Goal: Task Accomplishment & Management: Complete application form

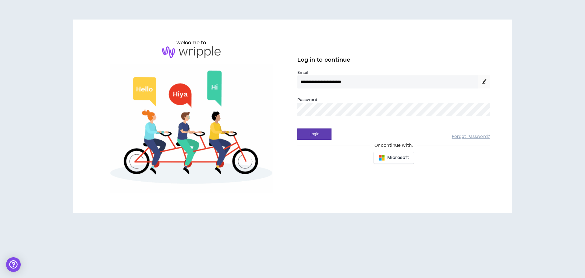
click at [333, 101] on div "Password *" at bounding box center [393, 106] width 193 height 20
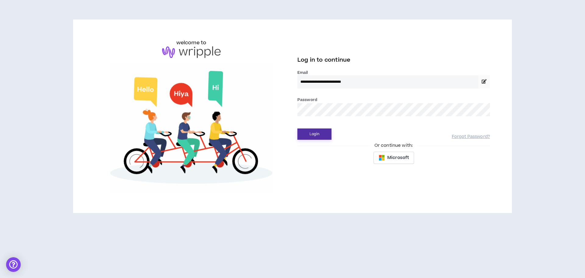
click at [327, 131] on button "Login" at bounding box center [314, 133] width 34 height 11
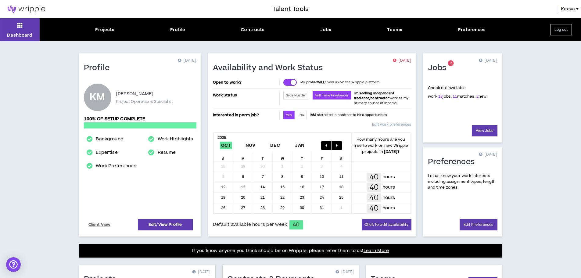
click at [317, 28] on div "Projects Profile Contracts Jobs Teams Preferences" at bounding box center [290, 30] width 501 height 6
click at [467, 96] on p "Check out available work: 18 jobs. 11 matches. 2 new" at bounding box center [457, 92] width 59 height 14
click at [476, 96] on link "2" at bounding box center [477, 96] width 2 height 5
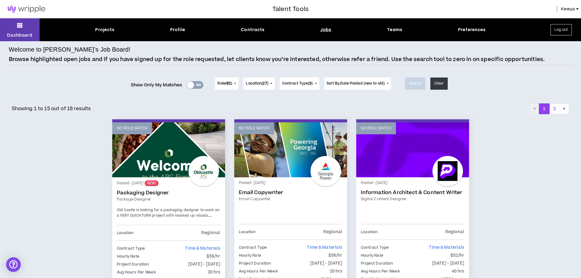
click at [191, 85] on div at bounding box center [190, 84] width 7 height 7
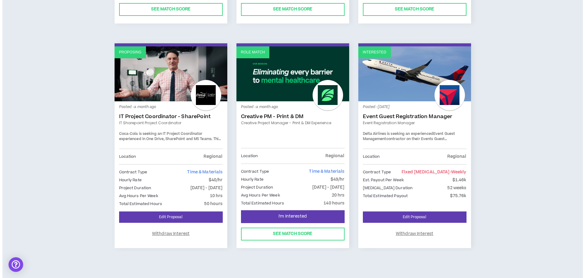
scroll to position [284, 0]
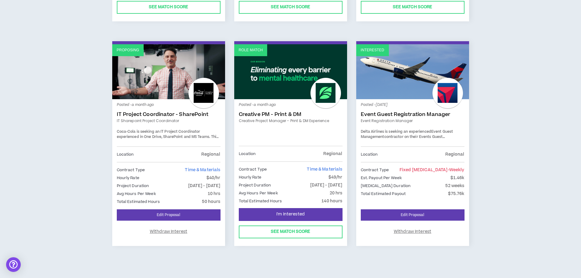
click at [322, 164] on div "Contract Type Time & Materials Hourly Rate $49/hr Project Duration [DATE] - [DA…" at bounding box center [291, 183] width 104 height 45
click at [293, 213] on span "I'm Interested" at bounding box center [290, 214] width 28 height 6
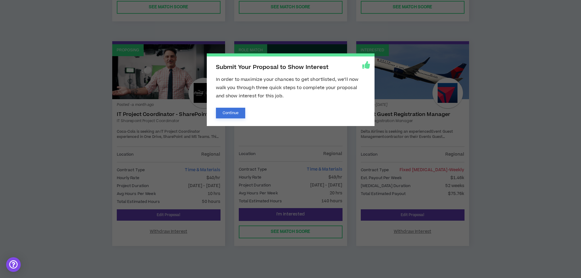
click at [224, 110] on button "Continue" at bounding box center [231, 113] width 30 height 11
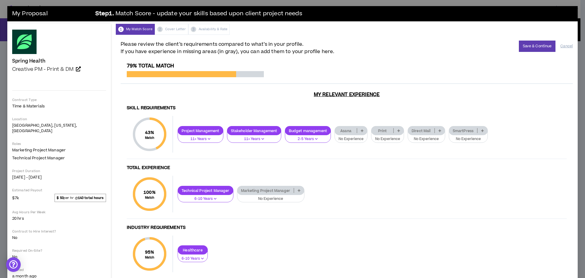
click at [361, 129] on icon at bounding box center [362, 130] width 3 height 3
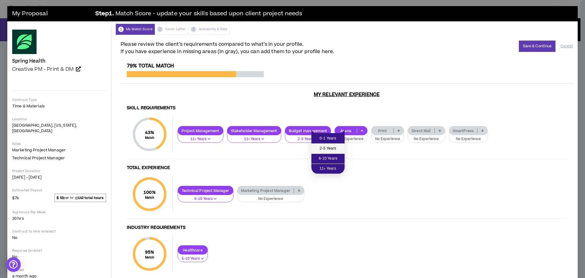
click at [332, 147] on span "2-5 Years" at bounding box center [328, 148] width 26 height 7
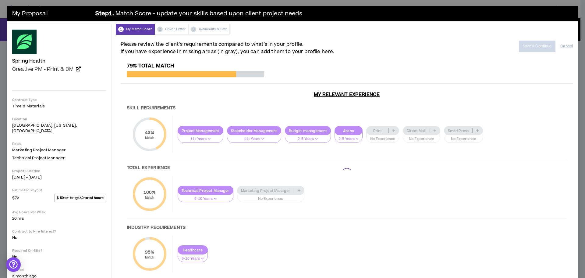
click at [371, 128] on div at bounding box center [347, 173] width 452 height 221
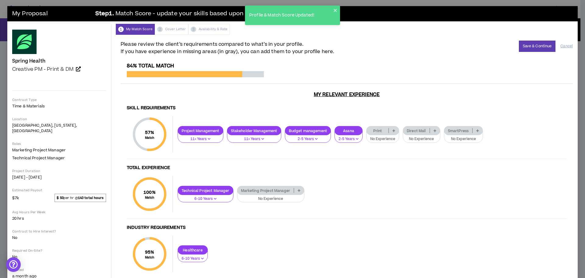
click at [393, 129] on icon at bounding box center [394, 130] width 3 height 3
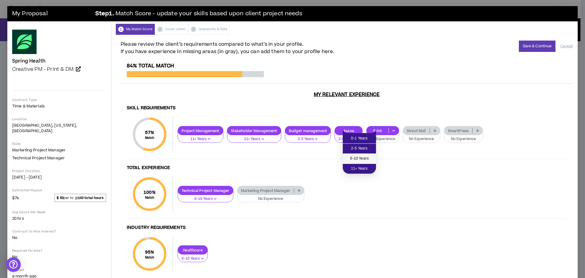
click at [362, 156] on span "6-10 Years" at bounding box center [360, 158] width 26 height 7
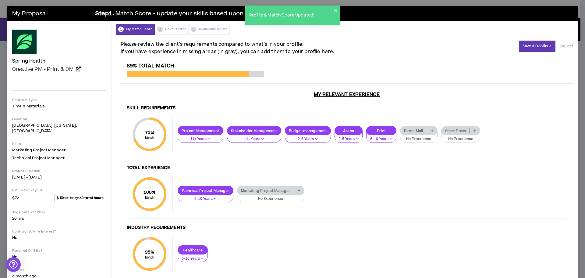
click at [366, 132] on div "Print" at bounding box center [381, 130] width 30 height 9
click at [358, 167] on span "11+ Years" at bounding box center [358, 168] width 23 height 7
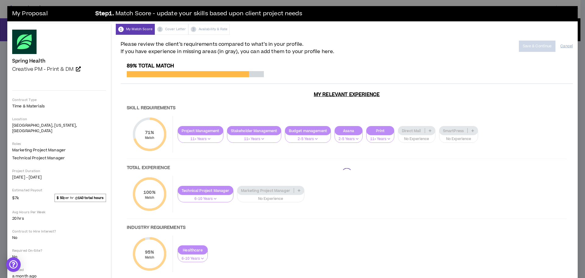
click at [406, 128] on div at bounding box center [347, 173] width 452 height 221
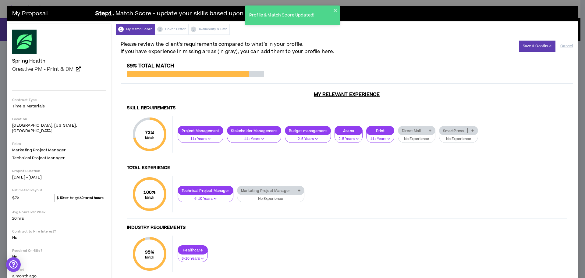
click at [429, 129] on icon at bounding box center [430, 130] width 3 height 3
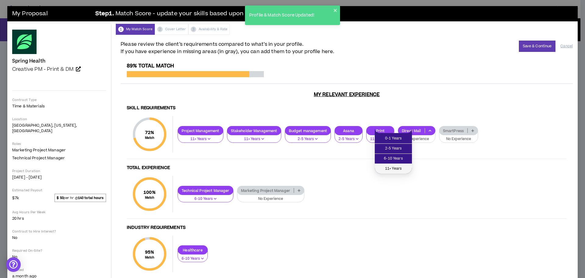
click at [397, 167] on span "11+ Years" at bounding box center [394, 168] width 30 height 7
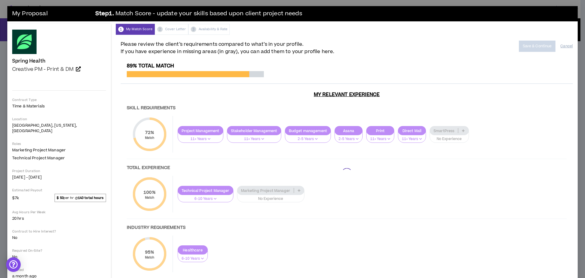
click at [440, 129] on div at bounding box center [347, 173] width 452 height 221
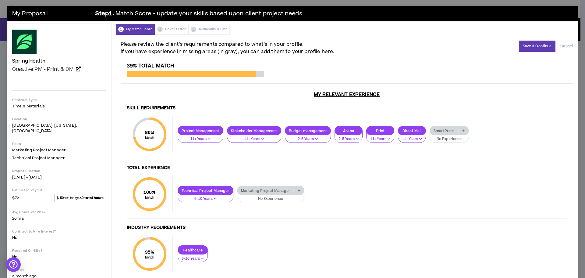
click at [462, 129] on icon at bounding box center [463, 130] width 3 height 3
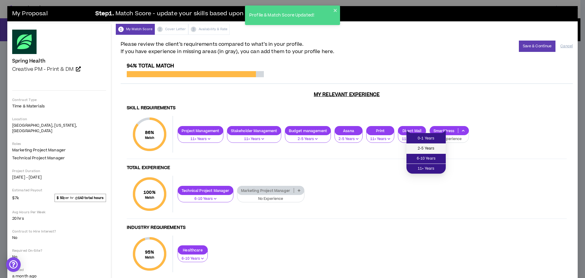
click at [424, 148] on span "2-5 Years" at bounding box center [426, 148] width 32 height 7
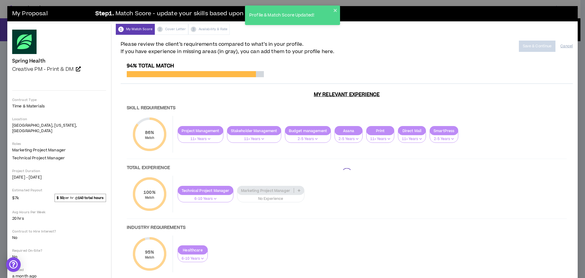
scroll to position [18, 0]
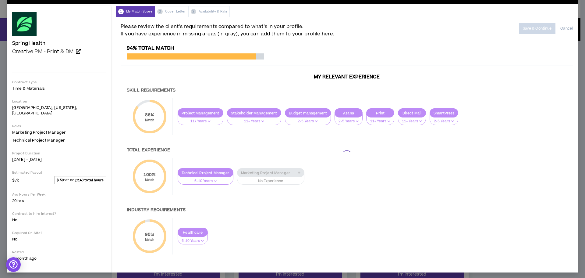
click at [275, 170] on div at bounding box center [347, 155] width 452 height 221
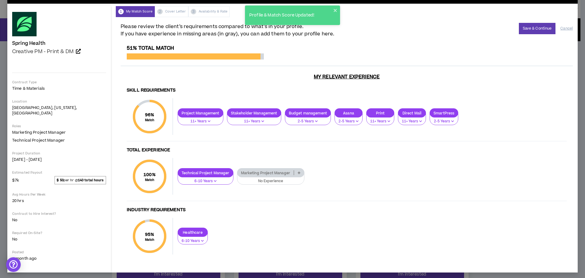
click at [298, 171] on icon at bounding box center [299, 172] width 3 height 3
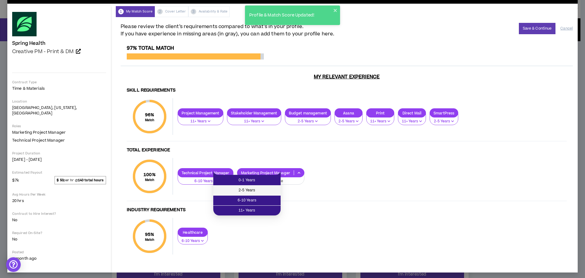
click at [265, 189] on span "2-5 Years" at bounding box center [247, 190] width 60 height 7
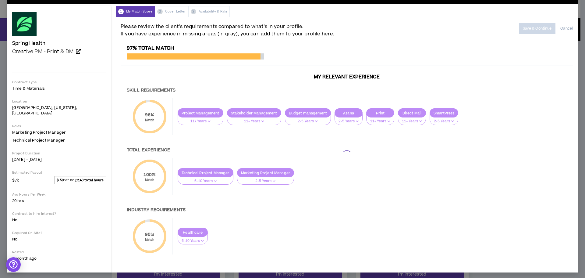
click at [175, 235] on div at bounding box center [347, 155] width 452 height 221
click at [176, 230] on div at bounding box center [347, 155] width 452 height 221
click at [177, 230] on div at bounding box center [347, 155] width 452 height 221
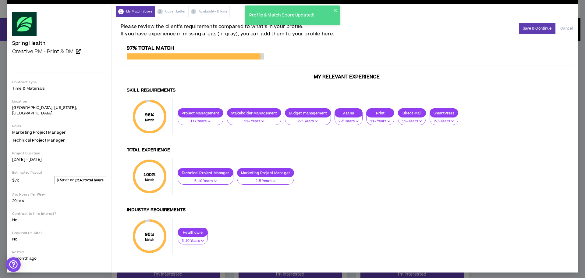
click at [180, 235] on button "6-10 Years" at bounding box center [193, 239] width 30 height 12
click at [172, 269] on span "11+ Years" at bounding box center [168, 270] width 23 height 7
click at [536, 29] on button "Save & Continue" at bounding box center [537, 28] width 37 height 11
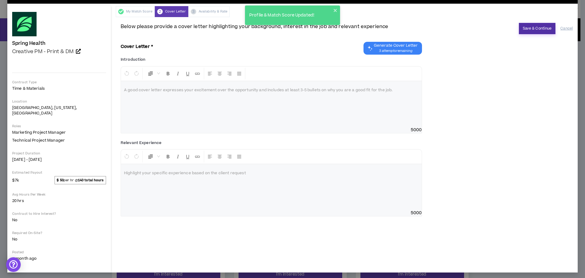
scroll to position [14, 0]
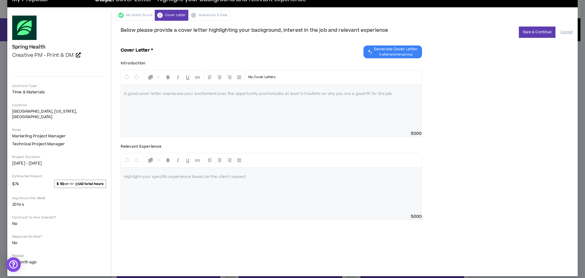
click at [381, 51] on span "Generate Cover Letter" at bounding box center [396, 49] width 44 height 5
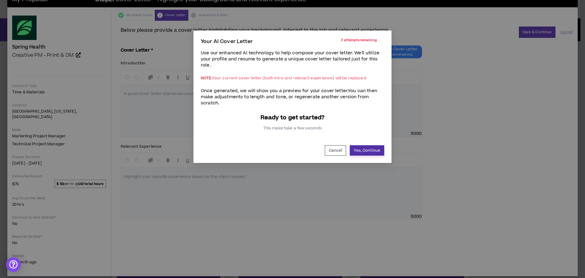
click at [364, 151] on button "Yes, Continue" at bounding box center [367, 150] width 34 height 10
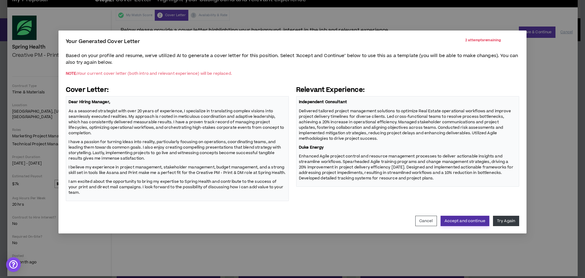
click at [470, 215] on button "Accept and continue" at bounding box center [465, 220] width 49 height 10
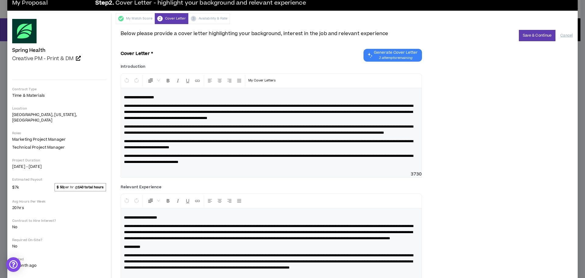
scroll to position [0, 0]
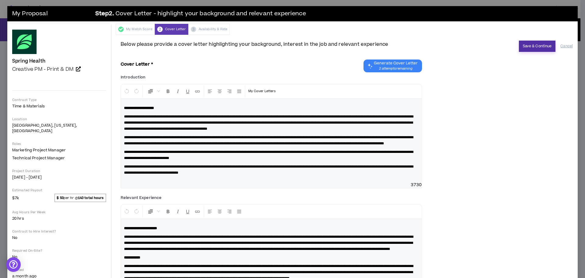
click at [529, 46] on button "Save & Continue" at bounding box center [537, 46] width 37 height 11
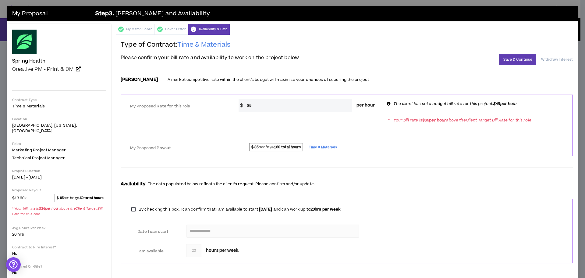
click at [322, 111] on input "85" at bounding box center [298, 105] width 108 height 13
drag, startPoint x: 286, startPoint y: 107, endPoint x: 233, endPoint y: 105, distance: 53.1
click at [234, 105] on div "* $ 85 per hour" at bounding box center [309, 105] width 151 height 13
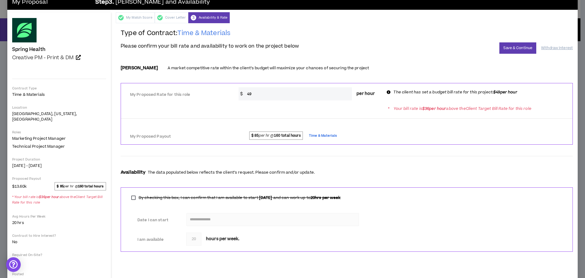
scroll to position [30, 0]
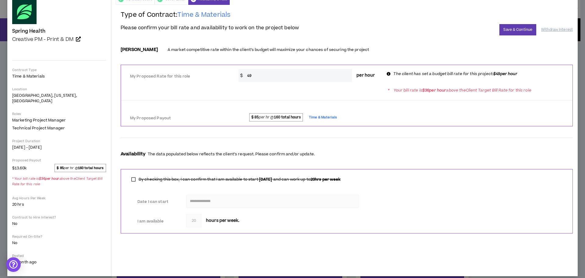
type input "49"
click at [506, 29] on button "Save & Continue" at bounding box center [518, 29] width 37 height 11
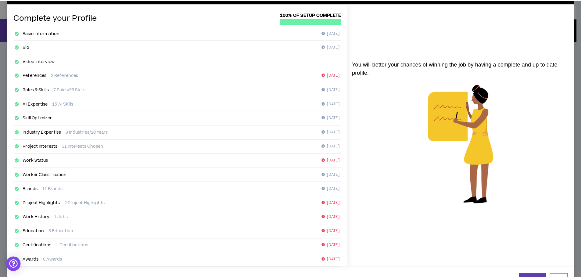
scroll to position [43, 0]
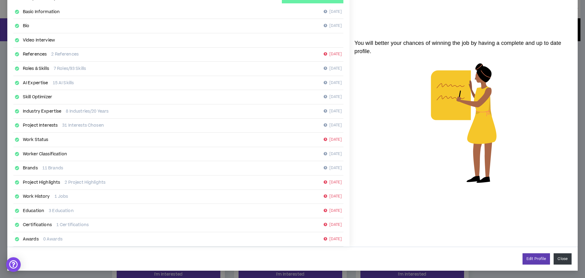
click at [567, 257] on button "Close" at bounding box center [563, 258] width 18 height 11
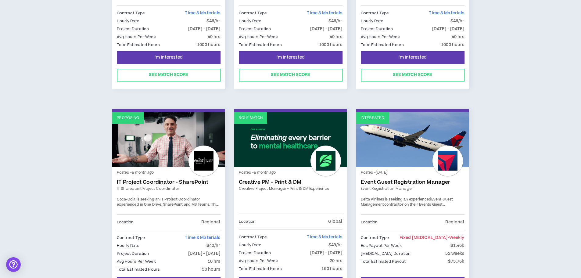
scroll to position [284, 0]
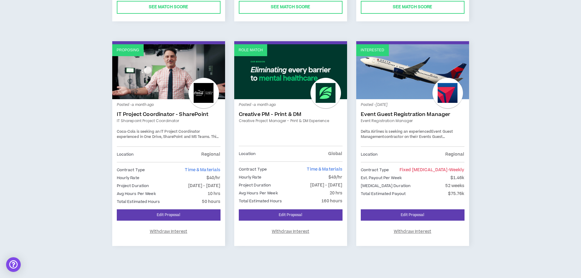
click at [268, 114] on link "Creative PM - Print & DM" at bounding box center [291, 114] width 104 height 6
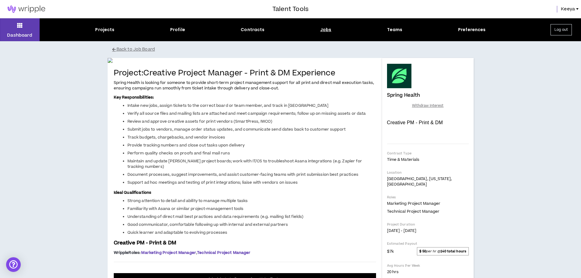
click at [330, 27] on div "Jobs" at bounding box center [325, 30] width 11 height 6
click at [327, 29] on div "Jobs" at bounding box center [325, 30] width 11 height 6
click at [325, 29] on div "Jobs" at bounding box center [325, 30] width 11 height 6
click at [125, 51] on button "Back to Job Board" at bounding box center [295, 49] width 366 height 11
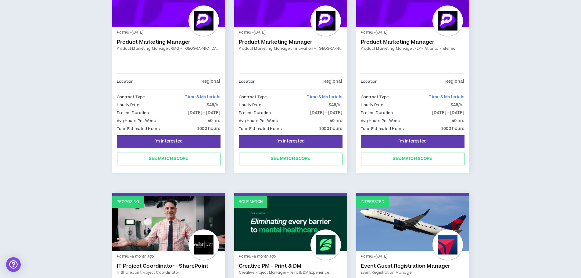
scroll to position [132, 0]
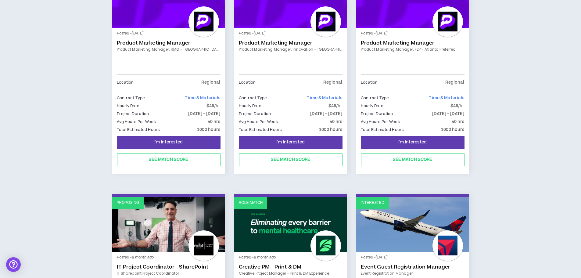
click at [130, 103] on p "Hourly Rate" at bounding box center [128, 105] width 23 height 7
click at [168, 42] on link "Product Marketing Manager" at bounding box center [169, 43] width 104 height 6
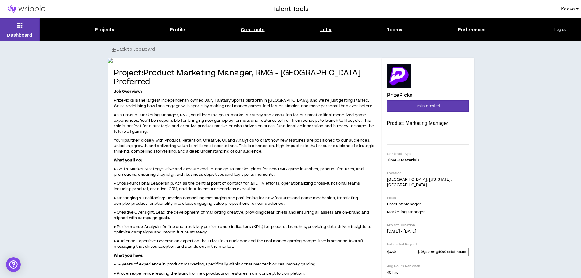
click at [250, 30] on div "Contracts" at bounding box center [252, 30] width 24 height 6
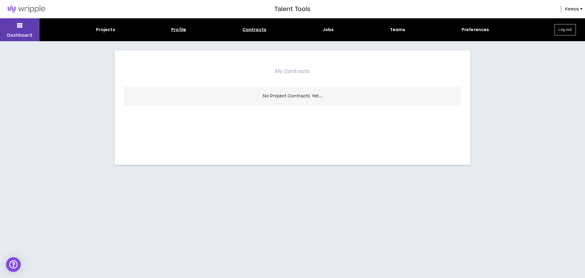
click at [173, 31] on div "Profile" at bounding box center [178, 30] width 15 height 6
select select "*"
select select "US"
select select "*******"
select select "*"
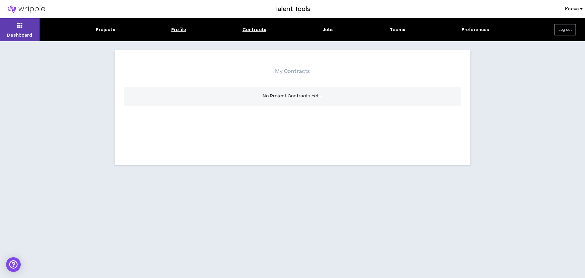
select select "**********"
select select "*****"
select select "**********"
